Goal: Download file/media

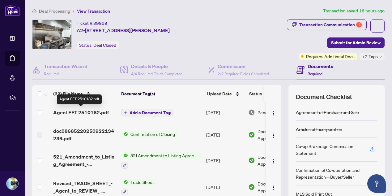
click at [89, 110] on span "Agent EFT 2510182.pdf" at bounding box center [81, 112] width 56 height 7
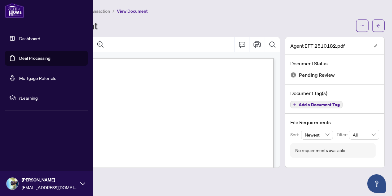
click at [22, 60] on link "Deal Processing" at bounding box center [34, 58] width 31 height 6
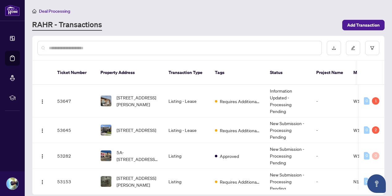
click at [208, 47] on input "text" at bounding box center [183, 48] width 268 height 7
click at [190, 45] on input "text" at bounding box center [183, 48] width 268 height 7
click at [231, 19] on div "RAHR - Transactions" at bounding box center [185, 24] width 306 height 11
